Goal: Task Accomplishment & Management: Manage account settings

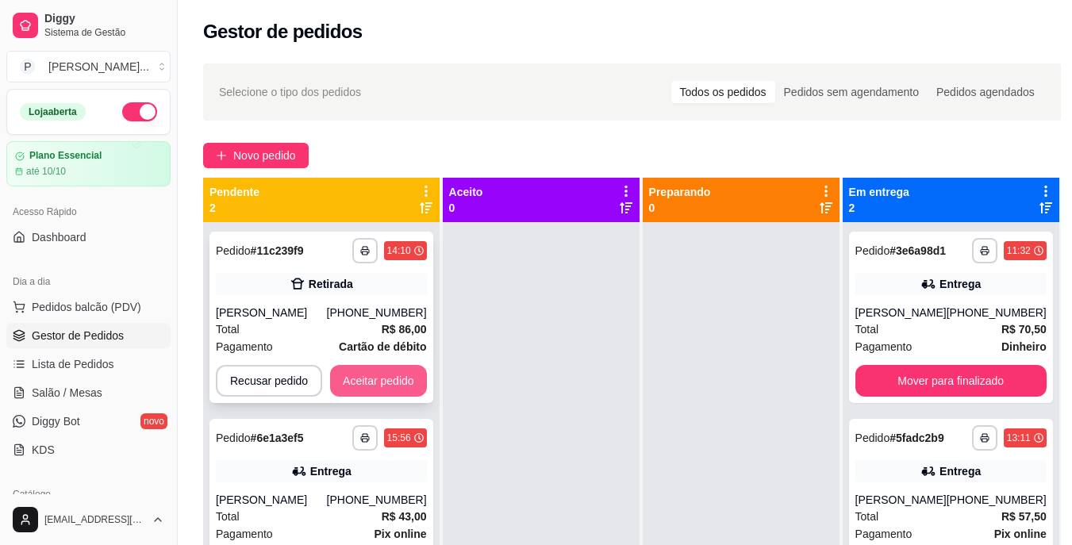
click at [382, 390] on button "Aceitar pedido" at bounding box center [378, 381] width 97 height 32
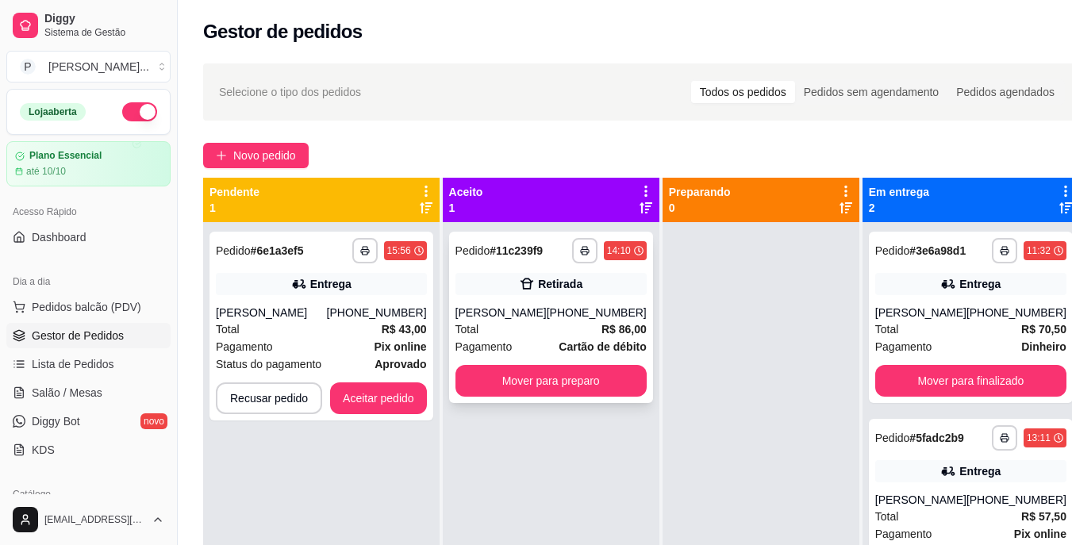
click at [536, 335] on div "Total R$ 86,00" at bounding box center [550, 329] width 191 height 17
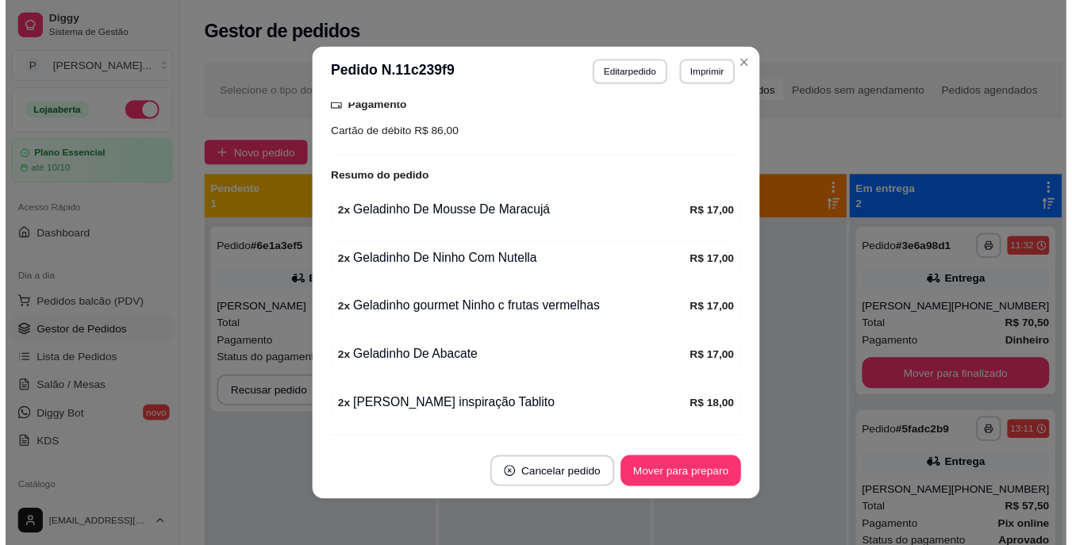
scroll to position [311, 0]
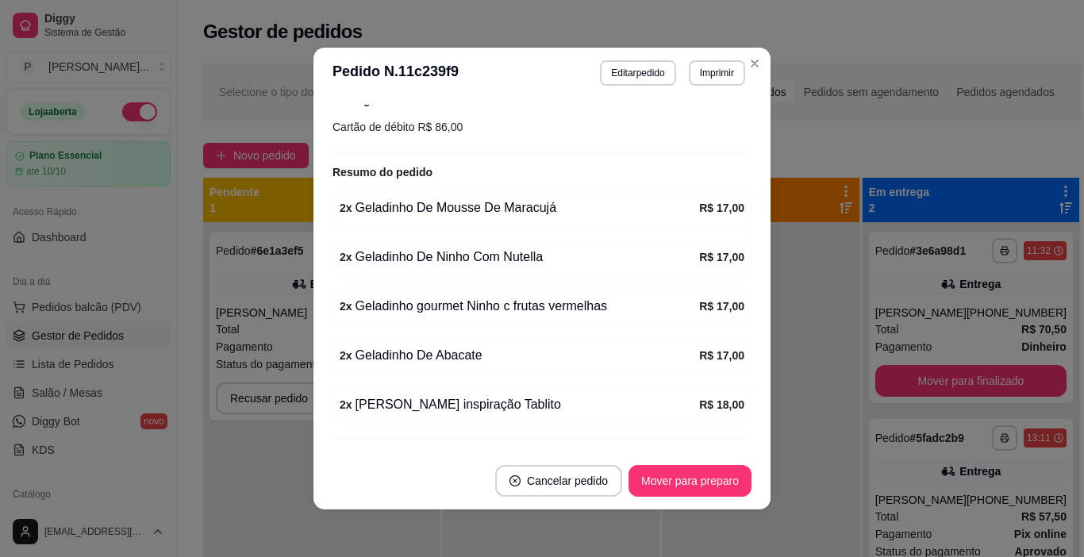
click at [714, 101] on div "feito há 113 minutos Horário do pedido [DATE] 14:10 Status do pedido ACEITO Nom…" at bounding box center [541, 275] width 457 height 354
click at [707, 81] on button "Imprimir" at bounding box center [716, 72] width 55 height 25
click at [715, 139] on button "IMPRESSORA" at bounding box center [682, 128] width 111 height 25
click at [705, 475] on button "Mover para preparo" at bounding box center [689, 481] width 123 height 32
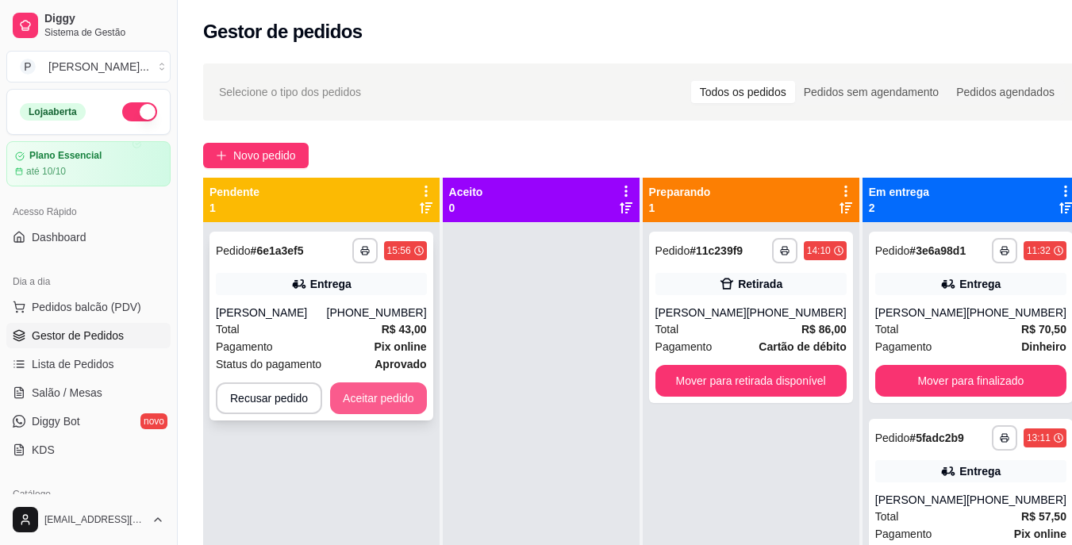
click at [401, 400] on button "Aceitar pedido" at bounding box center [378, 398] width 97 height 32
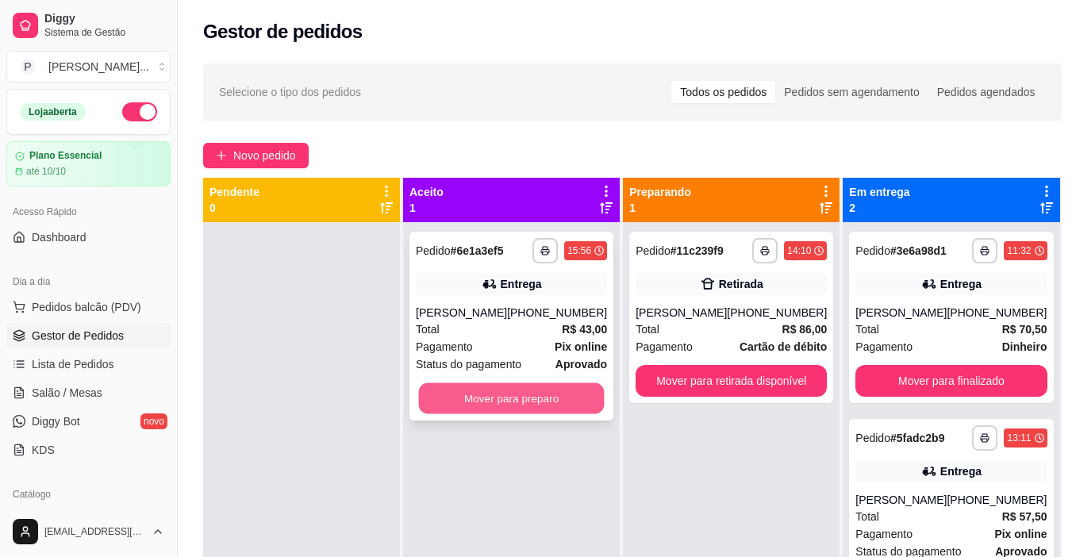
click at [483, 407] on button "Mover para preparo" at bounding box center [512, 398] width 186 height 31
click at [501, 402] on button "Mover para preparo" at bounding box center [512, 398] width 186 height 31
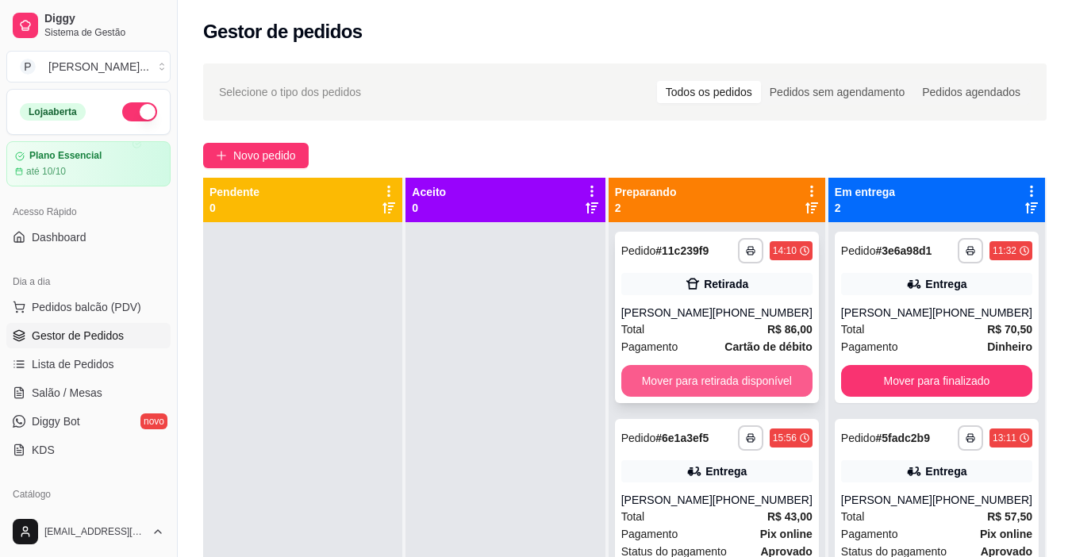
click at [697, 387] on button "Mover para retirada disponível" at bounding box center [716, 381] width 191 height 32
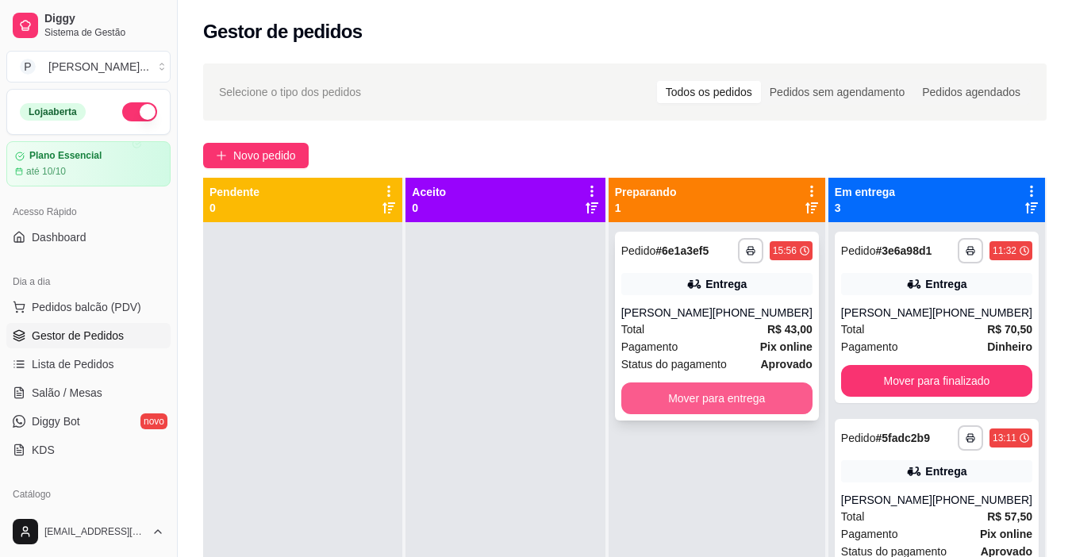
click at [766, 396] on button "Mover para entrega" at bounding box center [716, 398] width 191 height 32
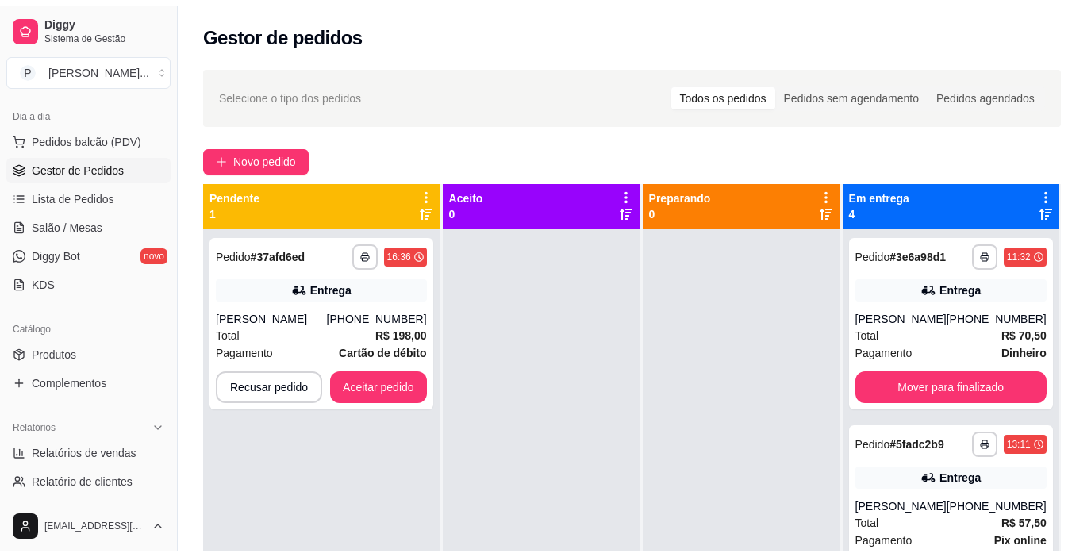
scroll to position [170, 0]
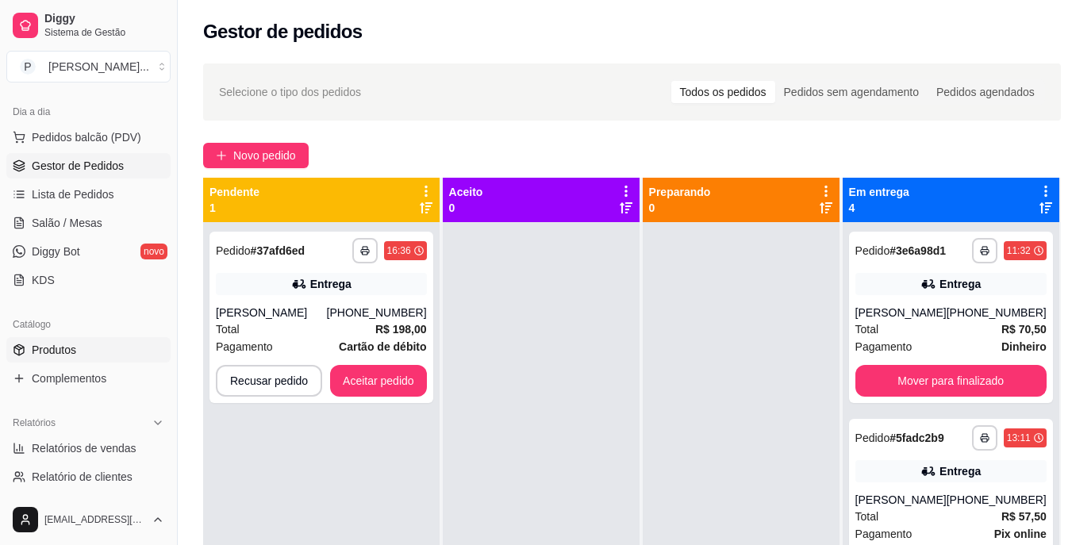
click at [59, 349] on span "Produtos" at bounding box center [54, 350] width 44 height 16
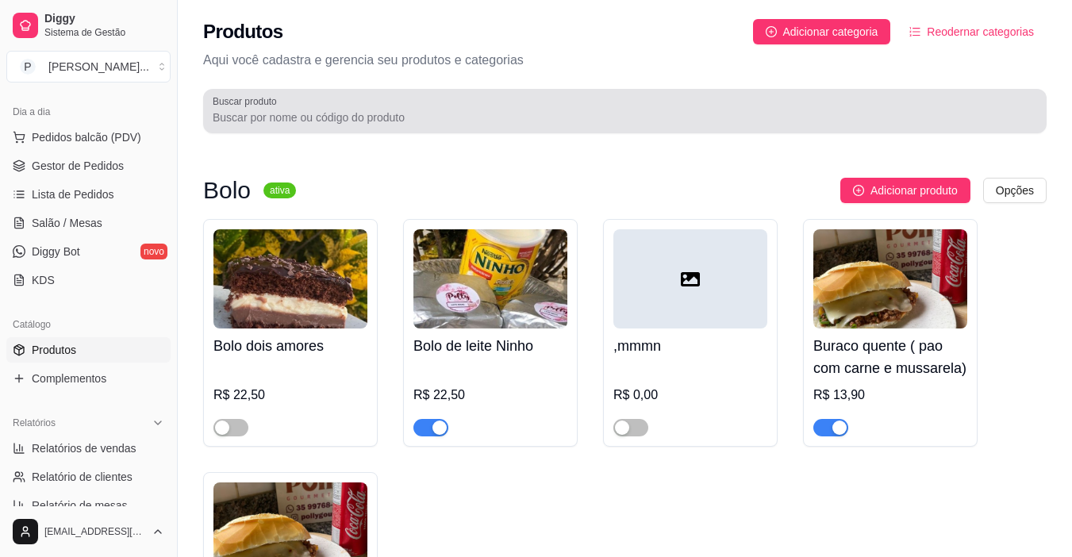
click at [317, 106] on div at bounding box center [625, 111] width 824 height 32
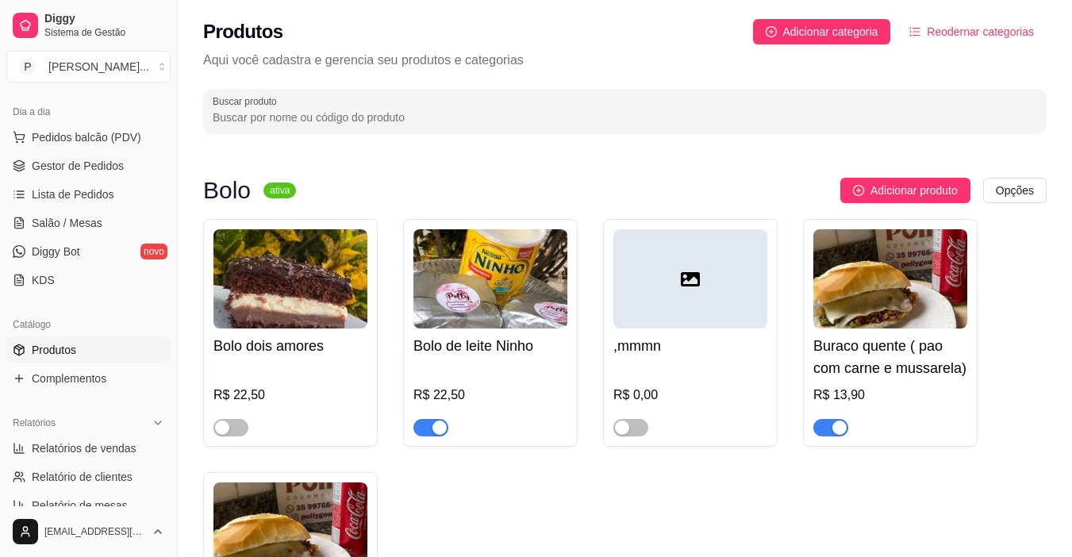
type input "w"
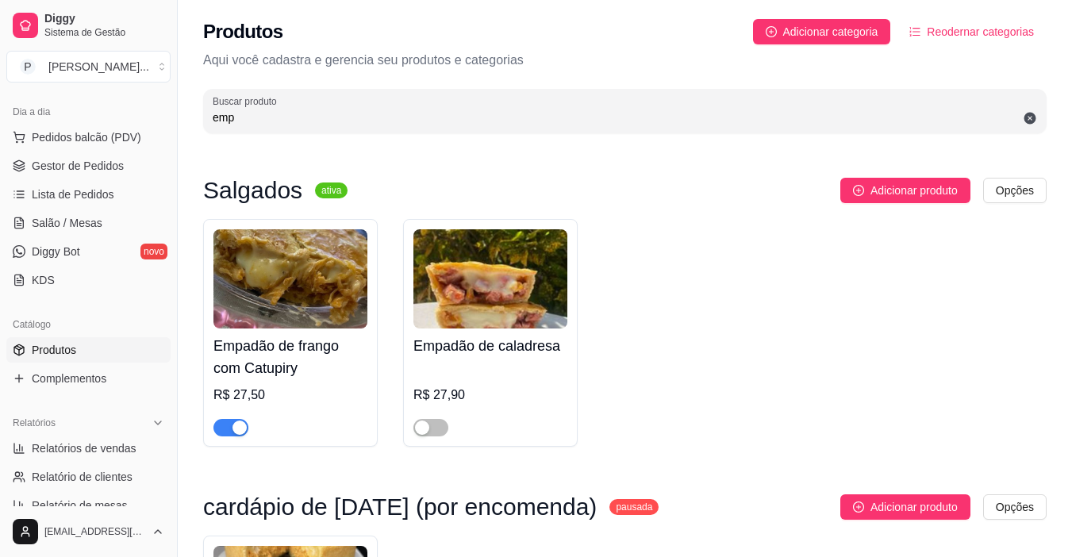
type input "emp"
click at [240, 428] on div "button" at bounding box center [239, 428] width 14 height 14
click at [95, 163] on span "Gestor de Pedidos" at bounding box center [78, 166] width 92 height 16
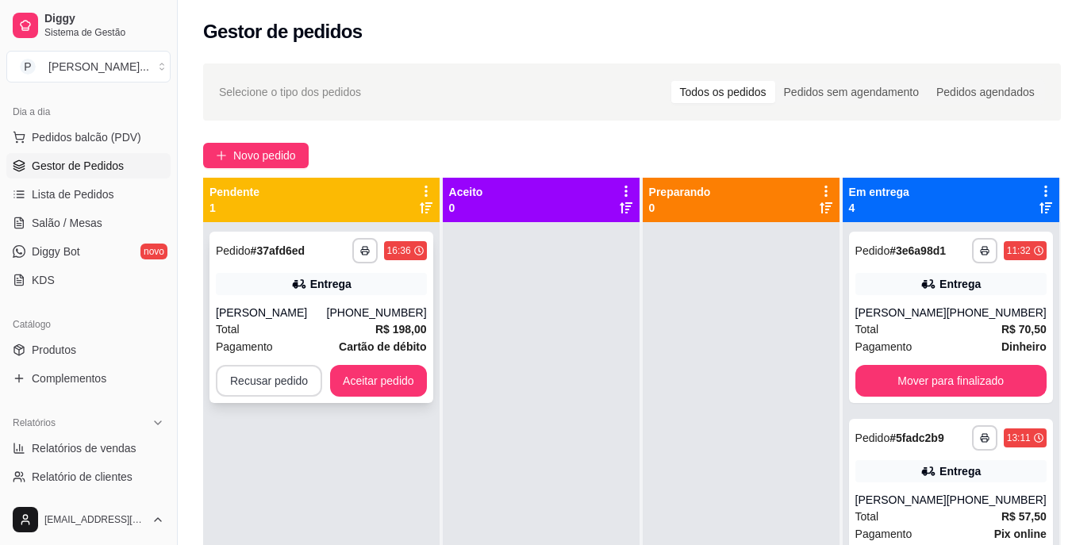
click at [242, 382] on button "Recusar pedido" at bounding box center [269, 381] width 106 height 32
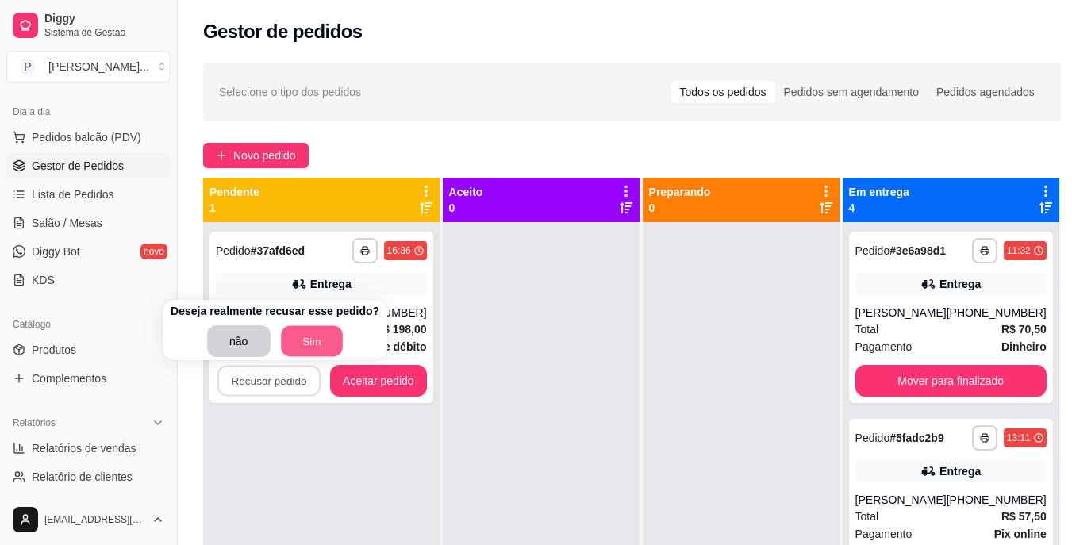
click at [295, 352] on button "Sim" at bounding box center [312, 341] width 62 height 31
